Goal: Entertainment & Leisure: Consume media (video, audio)

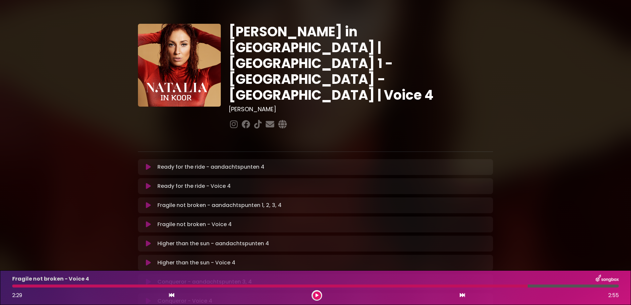
click at [148, 163] on div "Ready for the ride - aandachtspunten 4 Loading Track..." at bounding box center [315, 167] width 347 height 8
click at [146, 183] on icon at bounding box center [148, 186] width 5 height 7
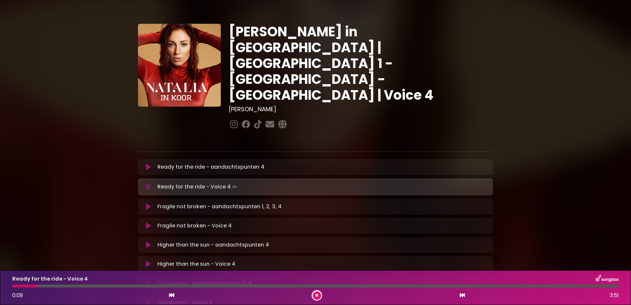
click at [149, 164] on icon at bounding box center [148, 167] width 5 height 7
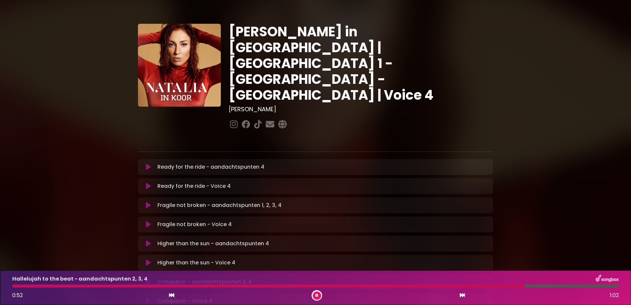
click at [319, 295] on button at bounding box center [317, 295] width 8 height 8
click at [314, 295] on button at bounding box center [317, 295] width 8 height 8
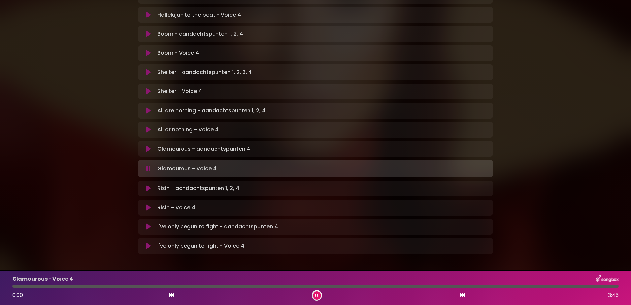
scroll to position [364, 0]
click at [185, 144] on p "Glamourous - aandachtspunten 4 Loading Track..." at bounding box center [203, 148] width 93 height 8
click at [183, 144] on p "Glamourous - aandachtspunten 4 Loading Track..." at bounding box center [203, 148] width 93 height 8
click at [147, 144] on icon at bounding box center [148, 147] width 5 height 7
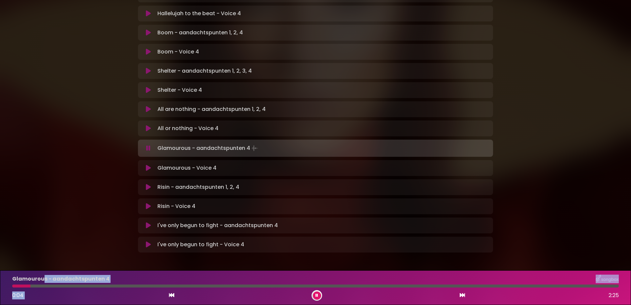
drag, startPoint x: 47, startPoint y: 281, endPoint x: 484, endPoint y: 295, distance: 437.7
click at [484, 295] on div "Glamourous - aandachtspunten 4 0:04 2:25" at bounding box center [315, 288] width 614 height 26
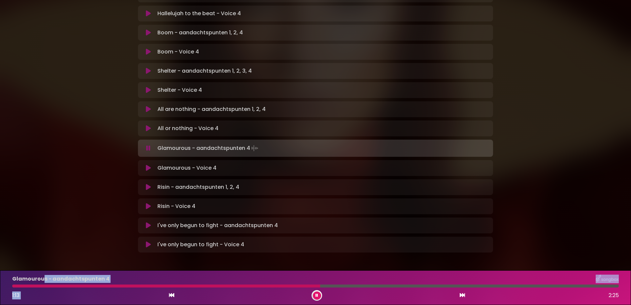
click at [319, 293] on button at bounding box center [317, 295] width 8 height 8
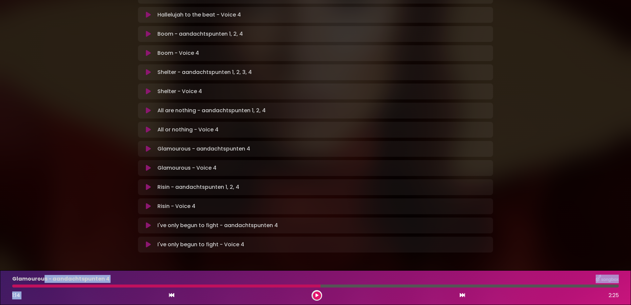
click at [319, 293] on button at bounding box center [317, 295] width 8 height 8
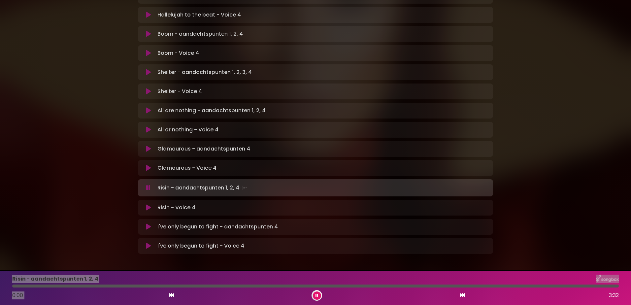
scroll to position [364, 0]
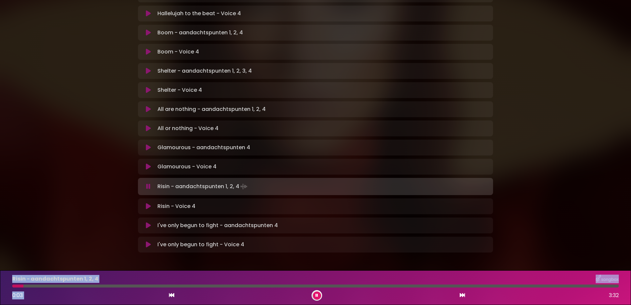
click at [318, 296] on button at bounding box center [317, 295] width 8 height 8
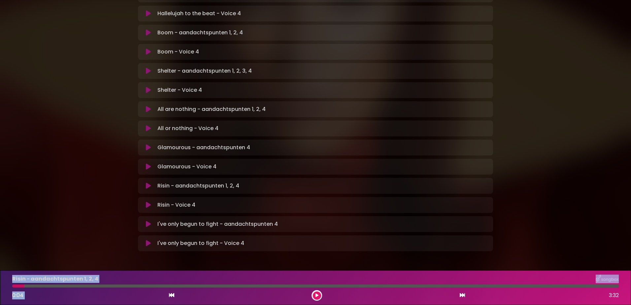
scroll to position [363, 0]
